Goal: Participate in discussion: Engage in conversation with other users on a specific topic

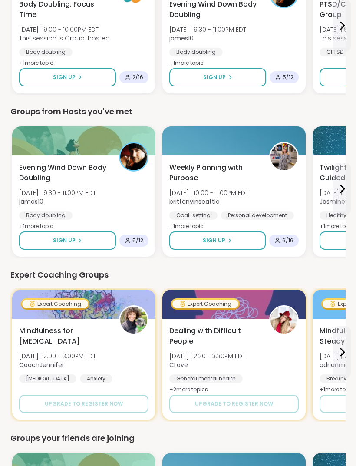
scroll to position [491, 0]
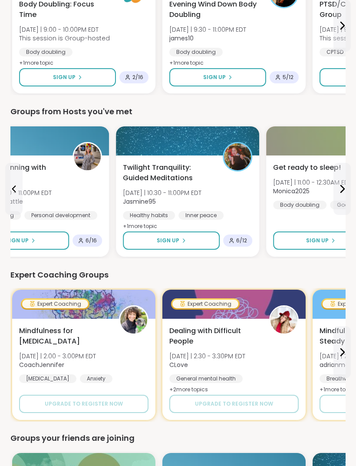
click at [190, 244] on button "Sign Up" at bounding box center [171, 240] width 97 height 18
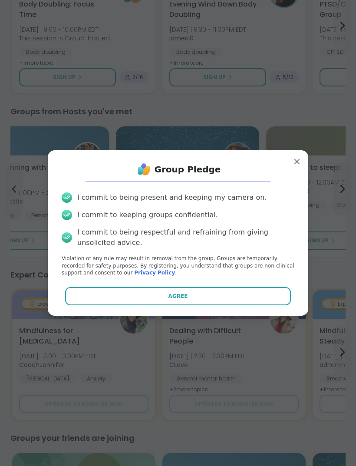
click at [225, 305] on button "Agree" at bounding box center [178, 296] width 226 height 18
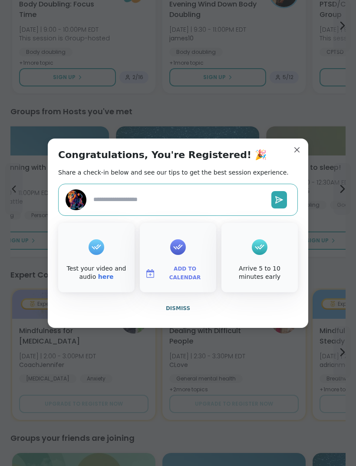
type textarea "*"
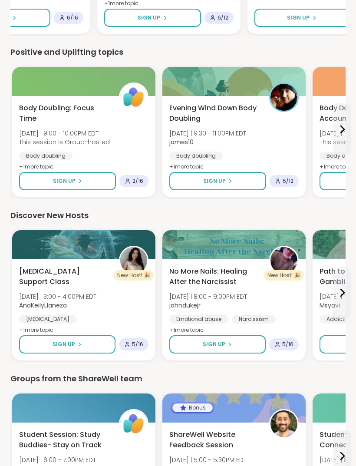
scroll to position [1252, 0]
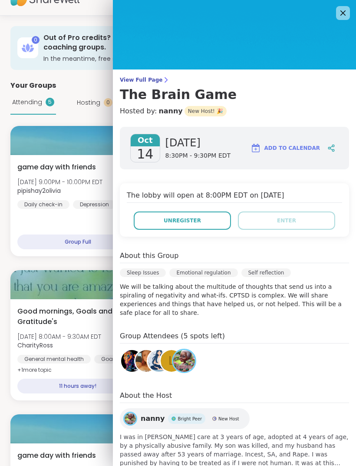
scroll to position [18, 0]
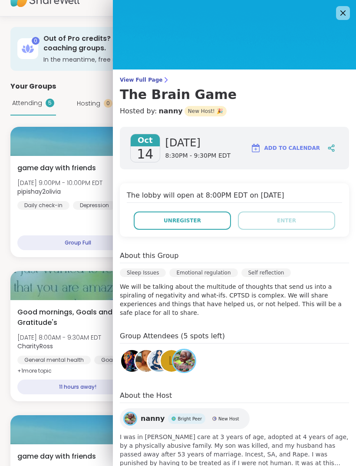
click at [342, 15] on icon at bounding box center [343, 13] width 10 height 10
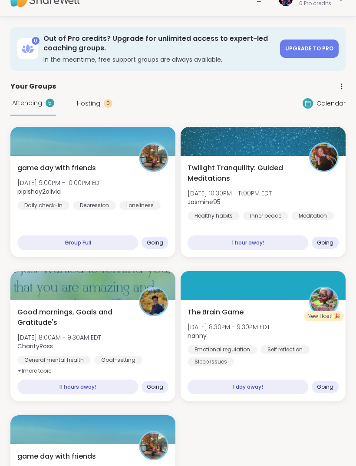
click at [111, 237] on div "Group Full" at bounding box center [77, 242] width 121 height 15
click at [124, 217] on div "game day with friends Sun, Oct 12 | 9:00PM - 10:00PM EDT pipishay2olivia Daily …" at bounding box center [92, 206] width 165 height 101
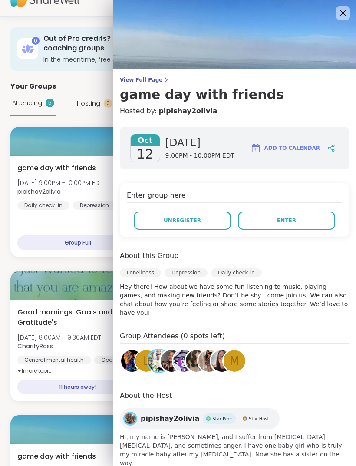
scroll to position [0, 0]
click at [292, 220] on span "Enter" at bounding box center [286, 220] width 19 height 8
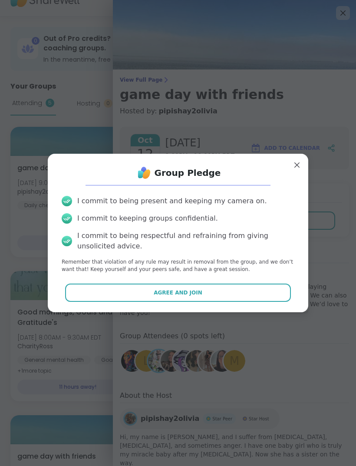
scroll to position [21, 0]
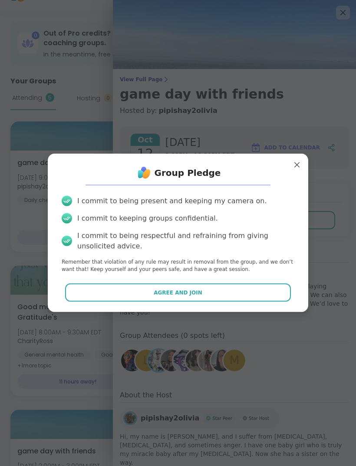
click at [264, 302] on button "Agree and Join" at bounding box center [178, 292] width 226 height 18
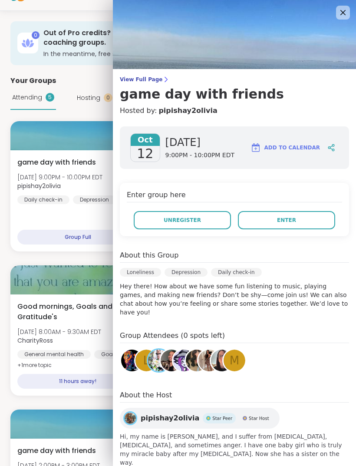
scroll to position [24, 0]
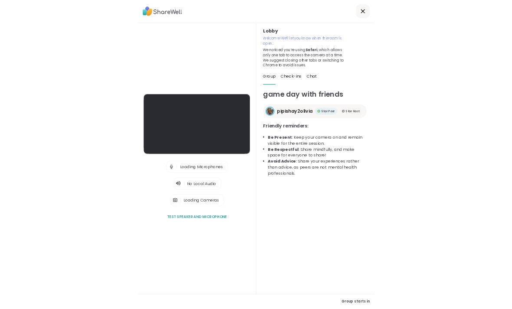
scroll to position [28, 0]
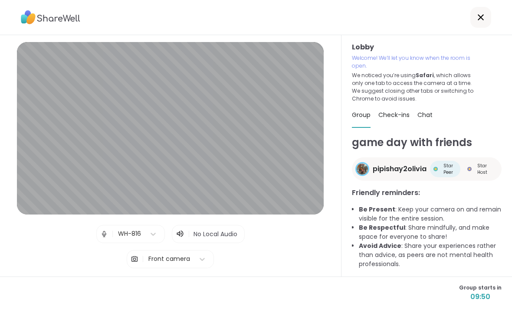
click at [7, 65] on div "Lobby | WH-816 | No Local Audio | Front camera Test speaker and microphone" at bounding box center [170, 156] width 341 height 242
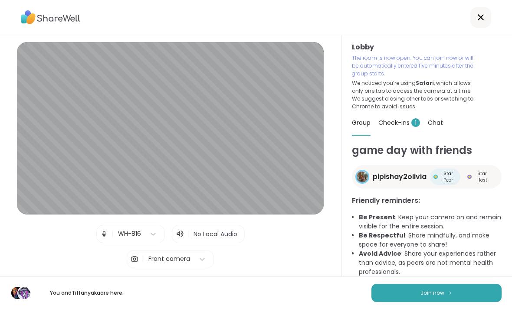
click at [355, 292] on span "Join now" at bounding box center [432, 293] width 24 height 8
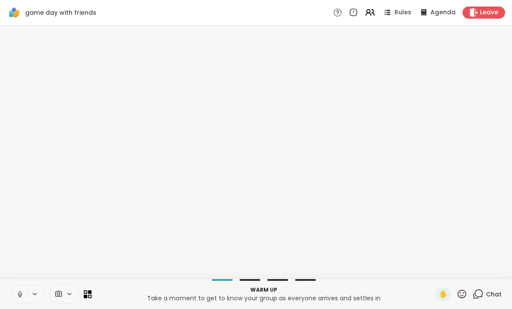
click at [355, 294] on span "✋" at bounding box center [443, 294] width 9 height 10
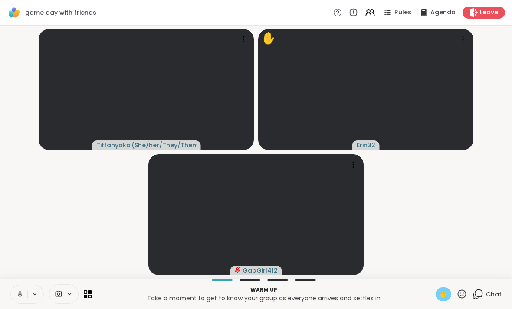
click at [355, 290] on div "✋" at bounding box center [444, 295] width 16 height 14
click at [19, 296] on icon at bounding box center [20, 295] width 8 height 8
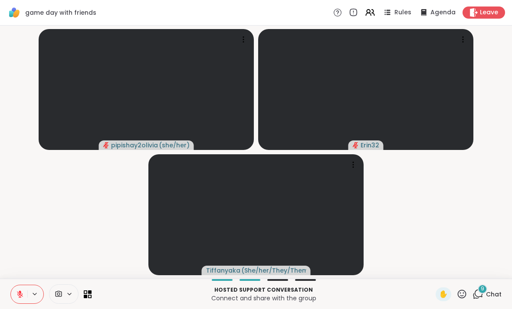
click at [355, 292] on div "9" at bounding box center [483, 290] width 10 height 10
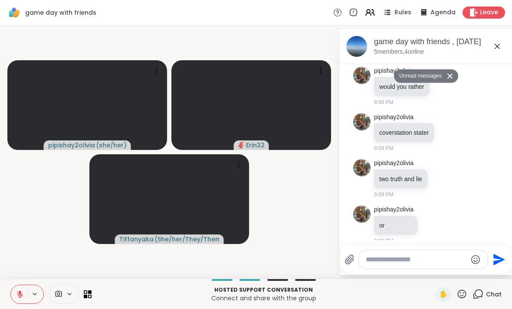
scroll to position [203, 0]
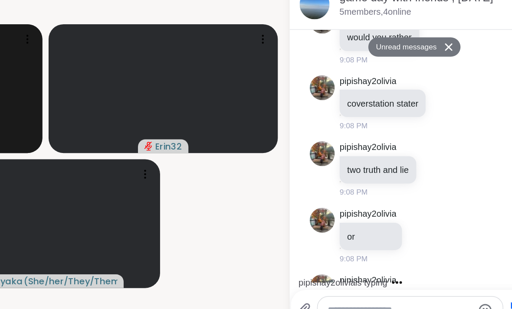
click at [355, 250] on div at bounding box center [423, 259] width 129 height 19
click at [340, 246] on div "Send" at bounding box center [426, 260] width 172 height 28
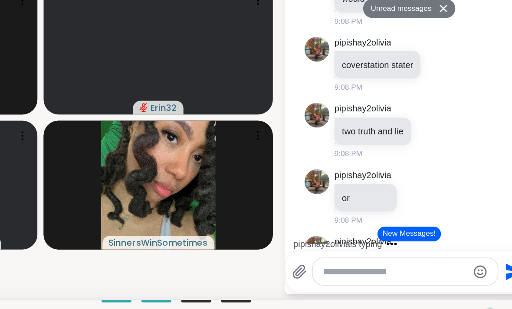
click at [355, 256] on textarea "Type your message" at bounding box center [416, 260] width 101 height 9
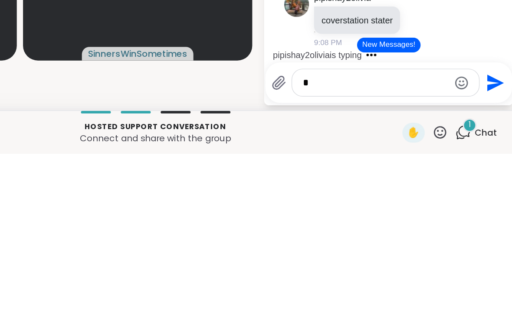
scroll to position [104, 0]
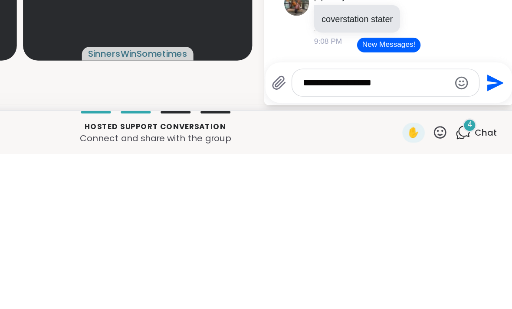
type textarea "**********"
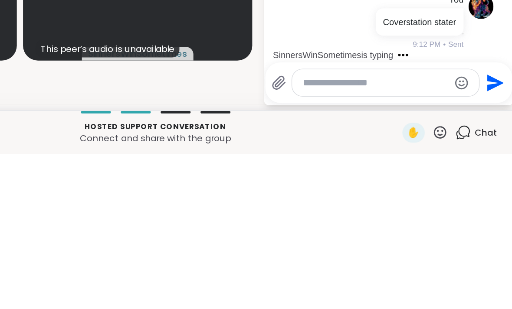
scroll to position [606, 0]
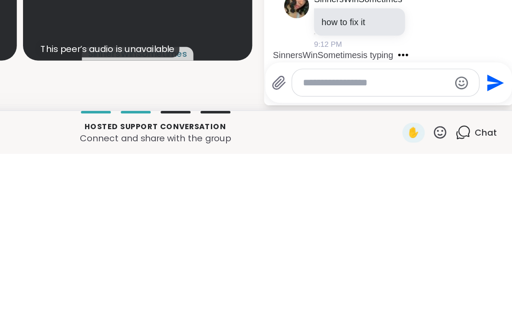
click at [355, 290] on span "Chat" at bounding box center [494, 294] width 16 height 9
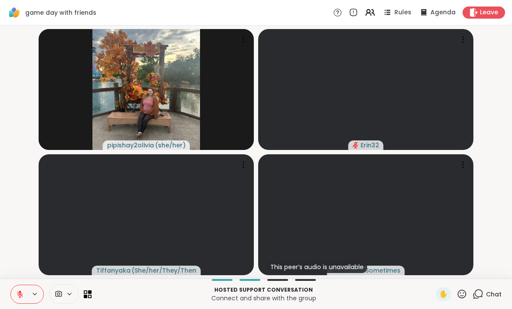
click at [355, 288] on div "Chat" at bounding box center [486, 295] width 29 height 14
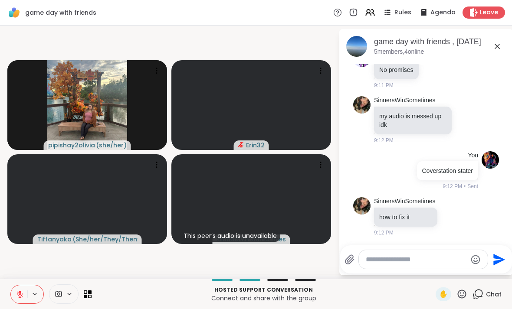
scroll to position [709, 0]
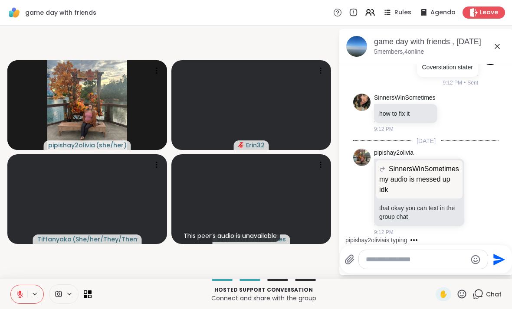
click at [355, 44] on icon at bounding box center [497, 46] width 5 height 5
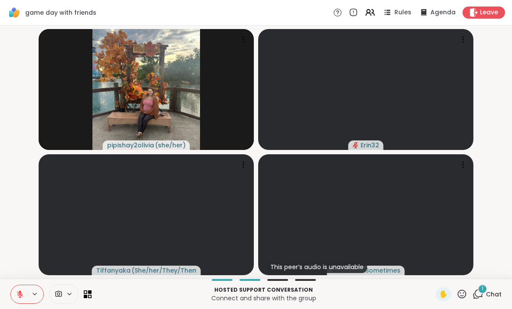
click at [355, 295] on span "Chat" at bounding box center [494, 294] width 16 height 9
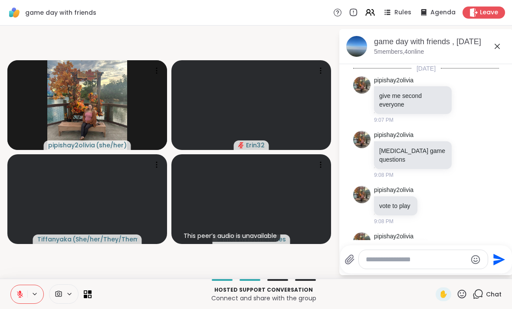
scroll to position [813, 0]
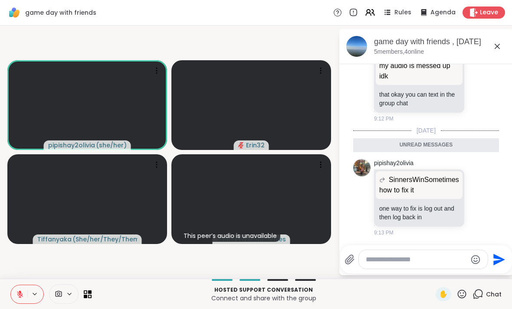
click at [14, 298] on button at bounding box center [19, 294] width 16 height 18
click at [355, 256] on textarea "Type your message" at bounding box center [416, 260] width 101 height 9
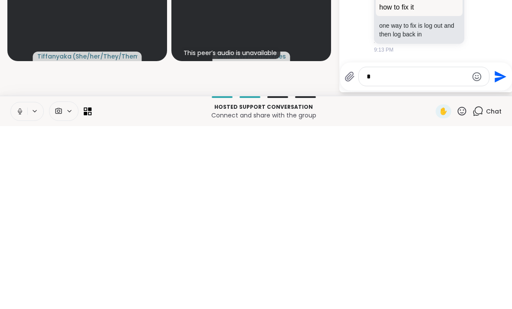
type textarea "*"
click at [355, 253] on icon "Send" at bounding box center [499, 260] width 14 height 14
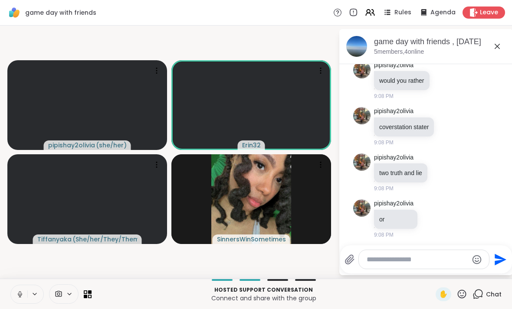
scroll to position [172, 0]
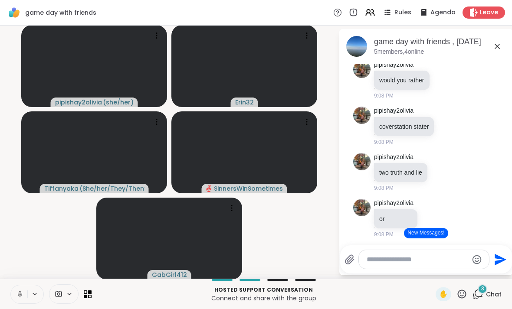
click at [355, 16] on span "Leave" at bounding box center [489, 12] width 18 height 9
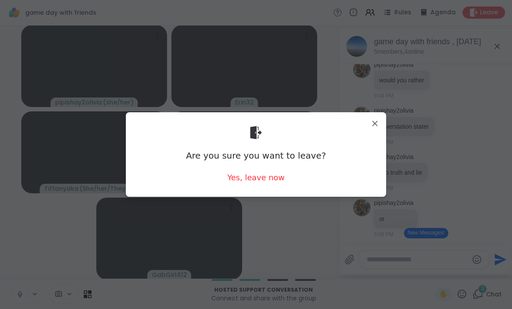
click at [266, 177] on div "Yes, leave now" at bounding box center [255, 177] width 57 height 11
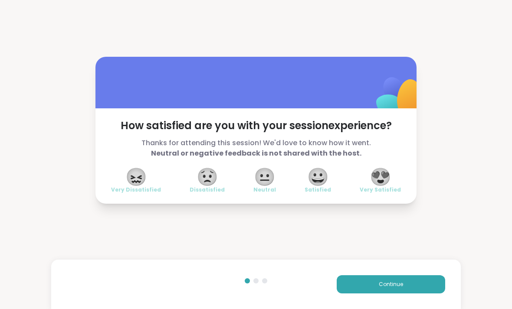
click at [266, 178] on span "😐" at bounding box center [265, 177] width 22 height 16
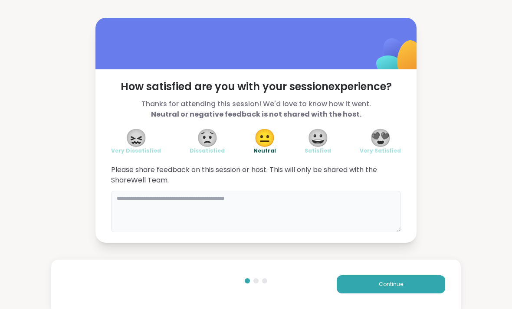
click at [327, 200] on textarea at bounding box center [256, 212] width 290 height 42
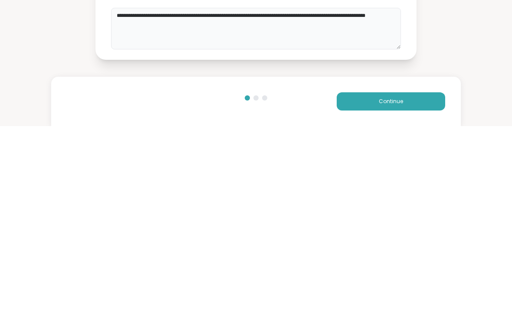
type textarea "**********"
click at [355, 276] on button "Continue" at bounding box center [391, 285] width 108 height 18
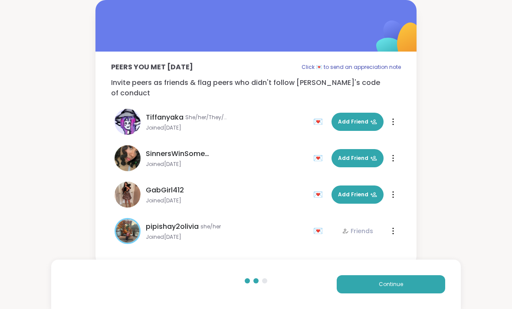
click at [355, 118] on span "Add Friend" at bounding box center [357, 122] width 39 height 8
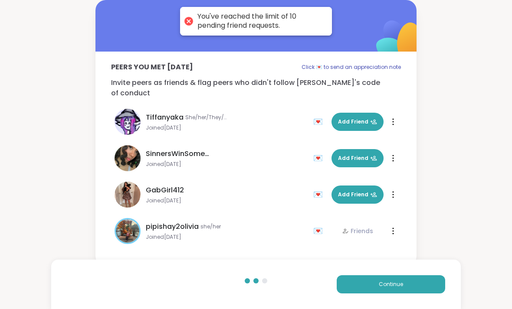
click at [355, 283] on span "Continue" at bounding box center [391, 285] width 24 height 8
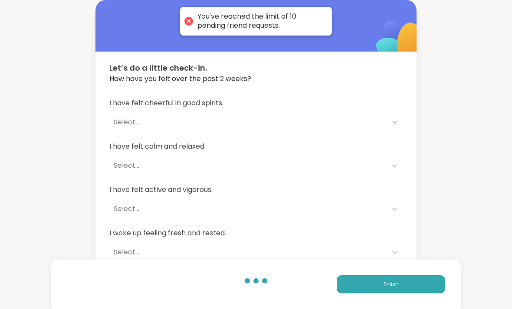
click at [355, 108] on div "I have felt cheerful in good spirits. Select..." at bounding box center [255, 114] width 293 height 33
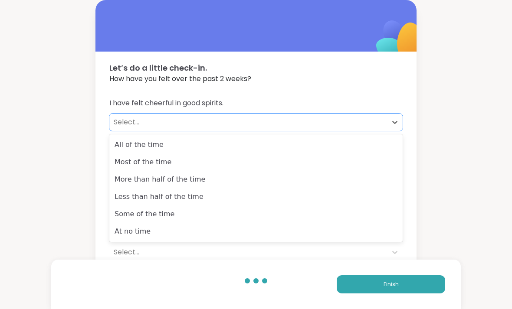
click at [314, 142] on div "All of the time" at bounding box center [255, 144] width 293 height 17
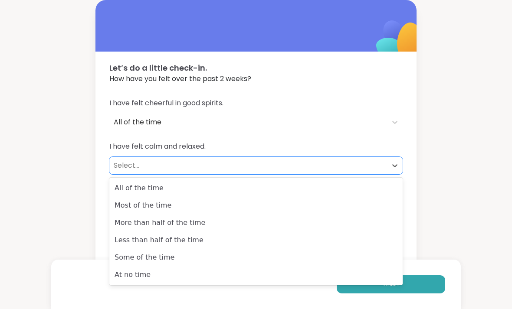
click at [351, 223] on div "More than half of the time" at bounding box center [255, 222] width 293 height 17
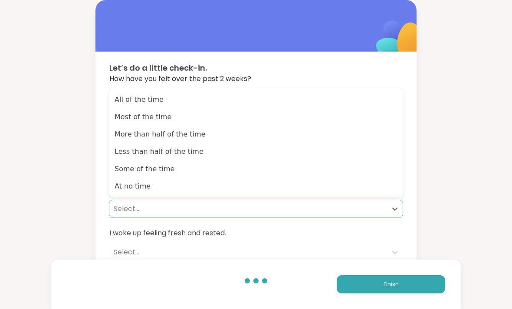
click at [329, 112] on div "Most of the time" at bounding box center [255, 116] width 293 height 17
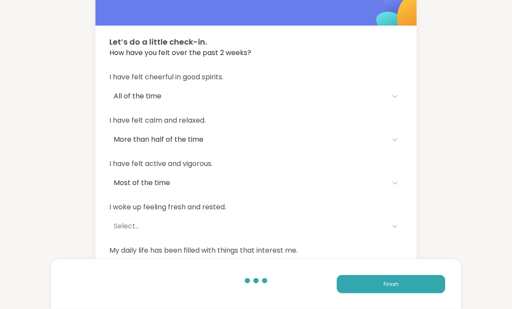
scroll to position [26, 0]
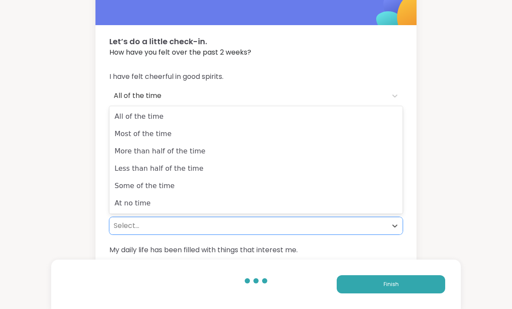
click at [338, 148] on div "More than half of the time" at bounding box center [255, 151] width 293 height 17
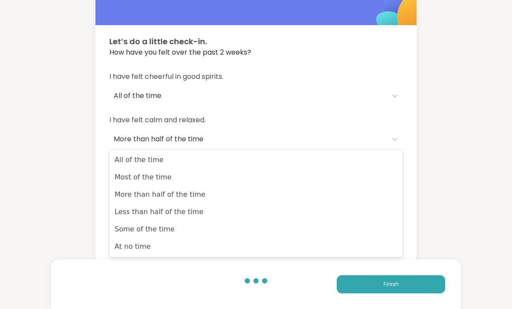
click at [351, 182] on div "Most of the time" at bounding box center [255, 177] width 293 height 17
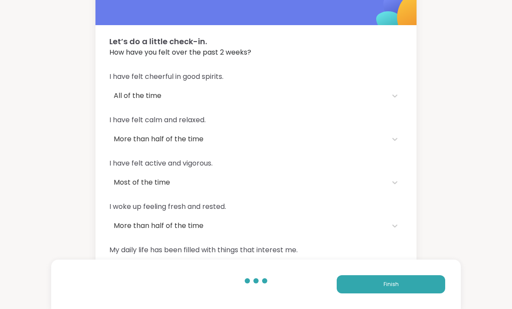
click at [355, 294] on button "Finish" at bounding box center [391, 285] width 108 height 18
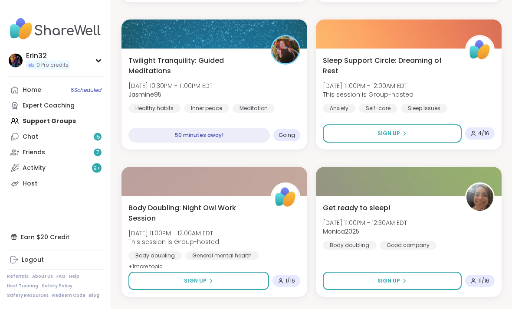
scroll to position [670, 0]
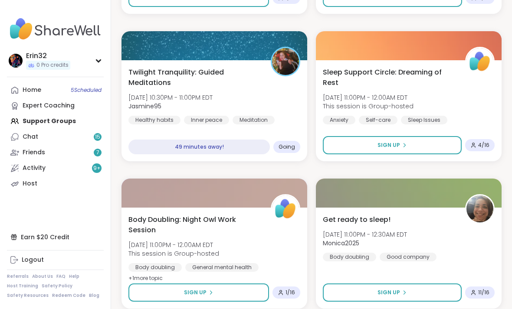
click at [237, 147] on div "49 minutes away!" at bounding box center [198, 147] width 141 height 15
click at [250, 145] on div "49 minutes away!" at bounding box center [198, 147] width 141 height 15
click at [271, 131] on div "Twilight Tranquility: Guided Meditations Sun, Oct 12 | 10:30PM - 11:00PM EDT Ja…" at bounding box center [214, 110] width 186 height 101
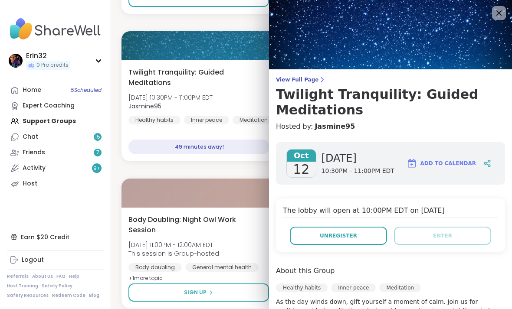
scroll to position [0, 0]
click at [355, 12] on icon at bounding box center [499, 13] width 10 height 10
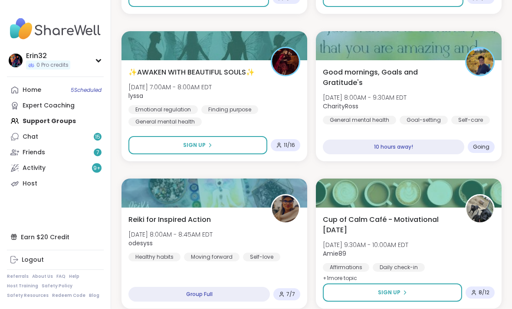
scroll to position [1261, 0]
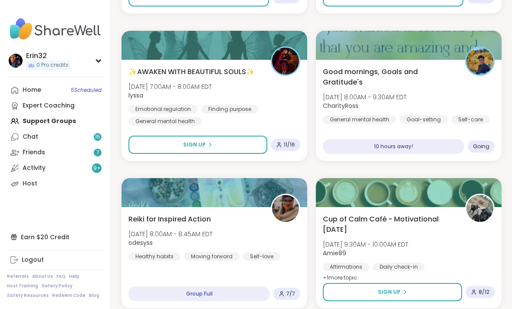
click at [239, 147] on button "Sign Up" at bounding box center [197, 145] width 139 height 18
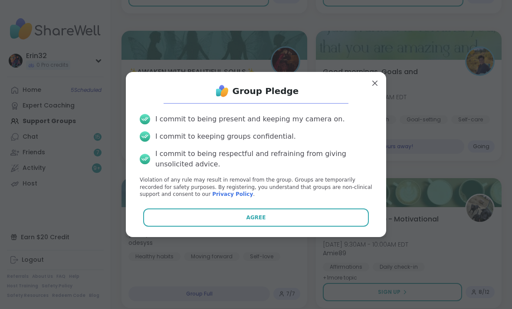
click at [299, 227] on button "Agree" at bounding box center [256, 218] width 226 height 18
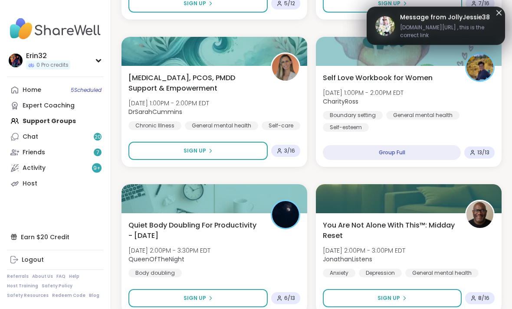
scroll to position [2140, 0]
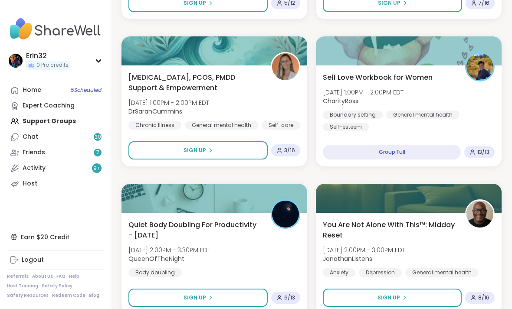
click at [355, 123] on div "Boundary setting General mental health Self-esteem" at bounding box center [409, 121] width 172 height 21
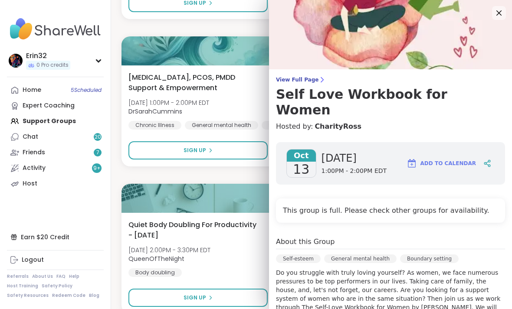
scroll to position [0, 0]
click at [355, 13] on icon at bounding box center [499, 13] width 10 height 10
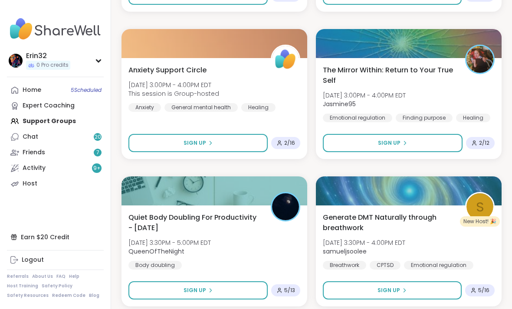
scroll to position [2447, 0]
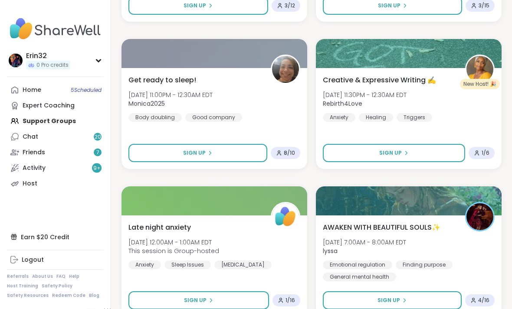
scroll to position [4793, 0]
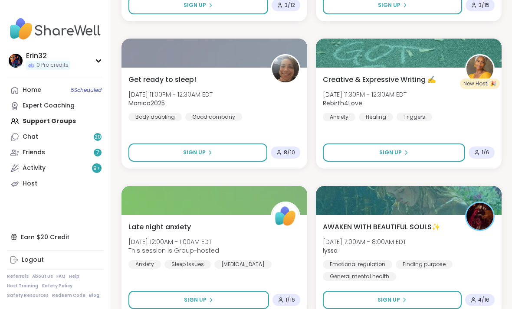
click at [355, 148] on button "Sign Up" at bounding box center [394, 153] width 142 height 18
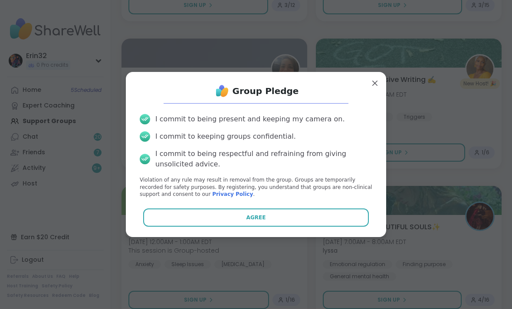
click at [349, 227] on button "Agree" at bounding box center [256, 218] width 226 height 18
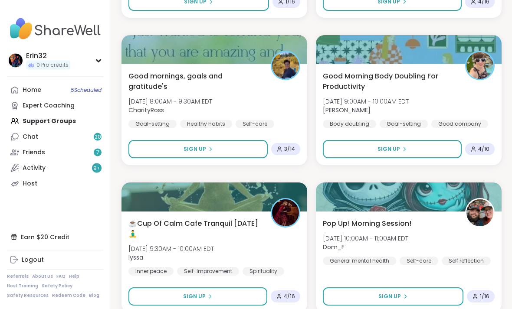
scroll to position [5103, 0]
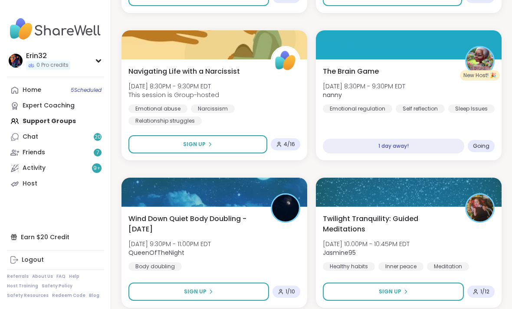
scroll to position [7758, 0]
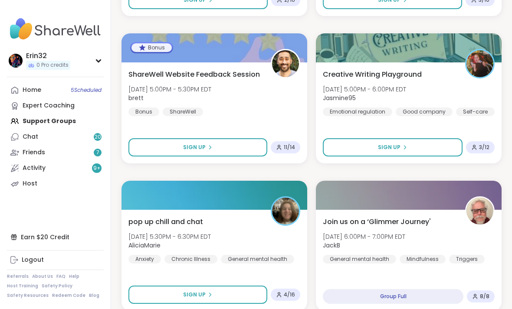
scroll to position [10413, 0]
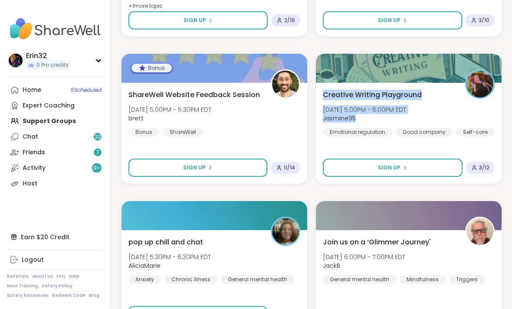
scroll to position [10384, 0]
click at [355, 123] on div "Creative Writing Playground Wed, Oct 15 | 5:00PM - 6:00PM EDT Jasmine95 Emotion…" at bounding box center [409, 113] width 172 height 47
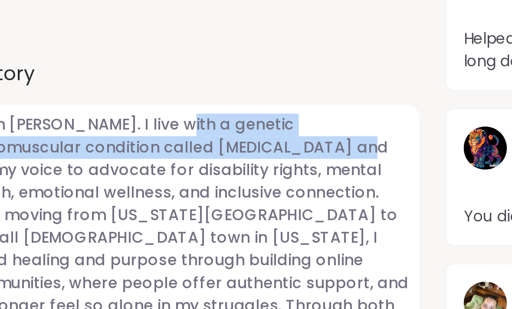
scroll to position [189, 0]
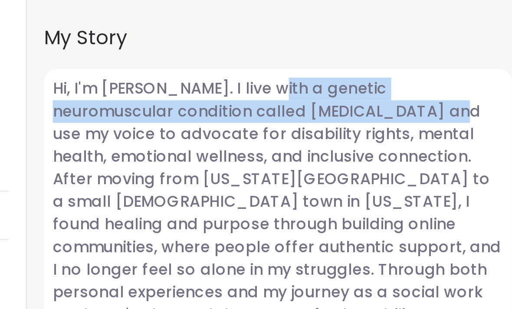
click at [198, 201] on span "Hi, I'm Jasmine. I live with a genetic neuromuscular condition called spinal mu…" at bounding box center [212, 263] width 188 height 125
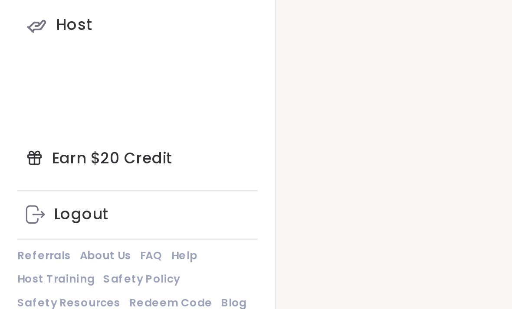
scroll to position [688, 0]
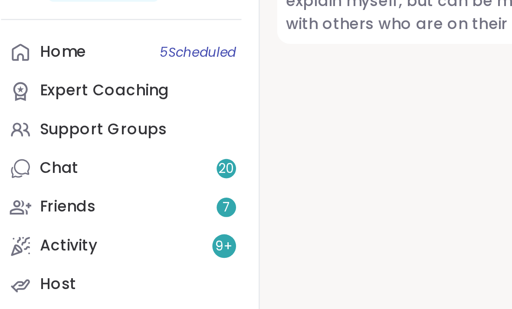
click at [95, 134] on span "20" at bounding box center [98, 137] width 7 height 7
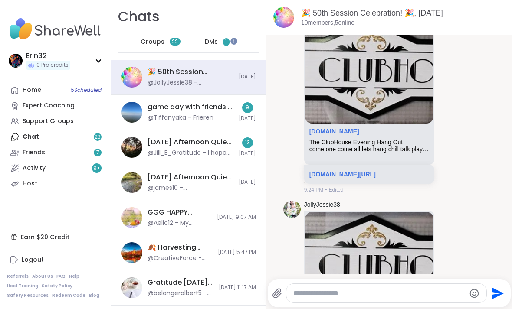
scroll to position [5194, 0]
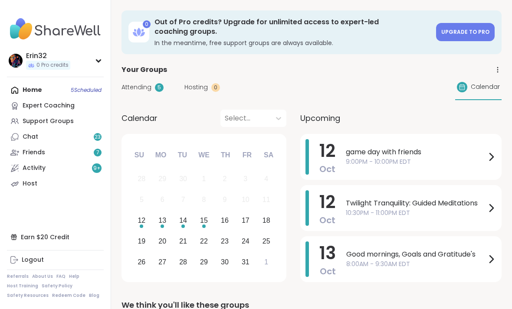
click at [500, 66] on icon at bounding box center [498, 70] width 8 height 8
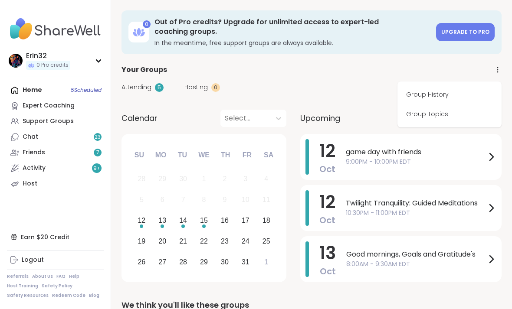
click at [456, 92] on link "Group History" at bounding box center [449, 95] width 97 height 20
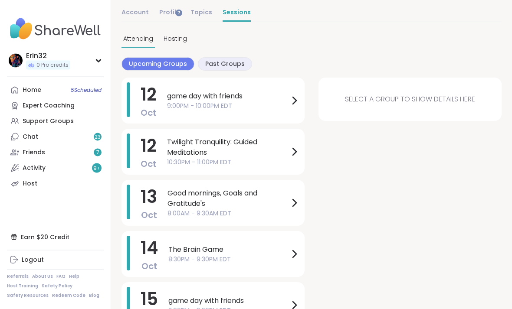
scroll to position [49, 0]
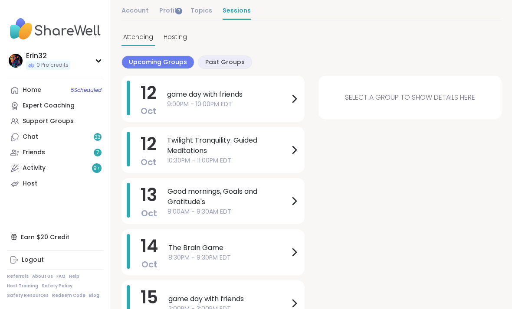
click at [266, 249] on span "The Brain Game" at bounding box center [228, 248] width 121 height 10
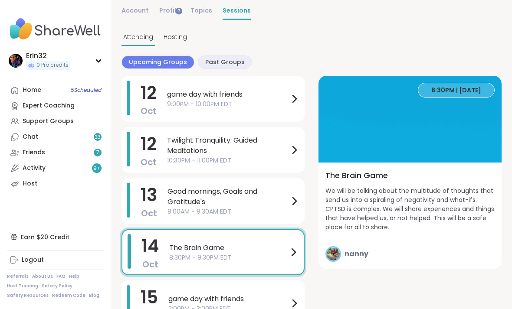
click at [363, 253] on span "nanny" at bounding box center [356, 254] width 24 height 10
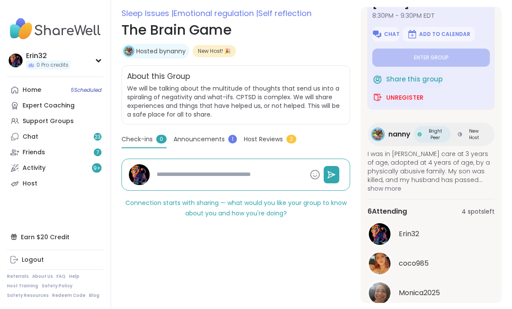
scroll to position [117, 0]
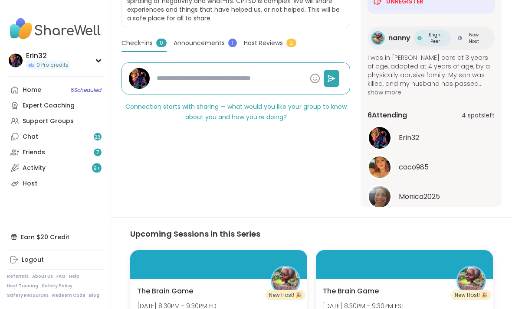
click at [440, 217] on button "See All" at bounding box center [431, 219] width 20 height 9
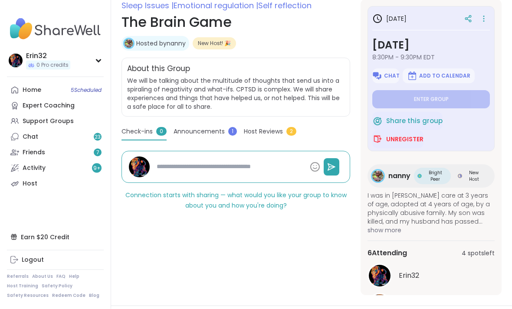
scroll to position [122, 0]
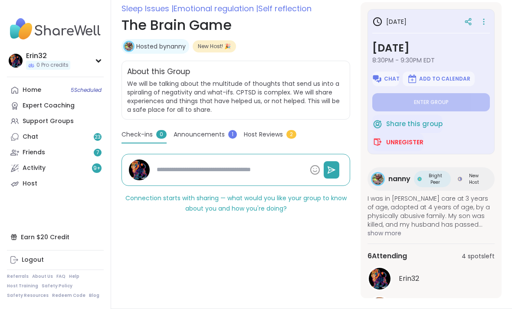
type textarea "*"
